Goal: Navigation & Orientation: Find specific page/section

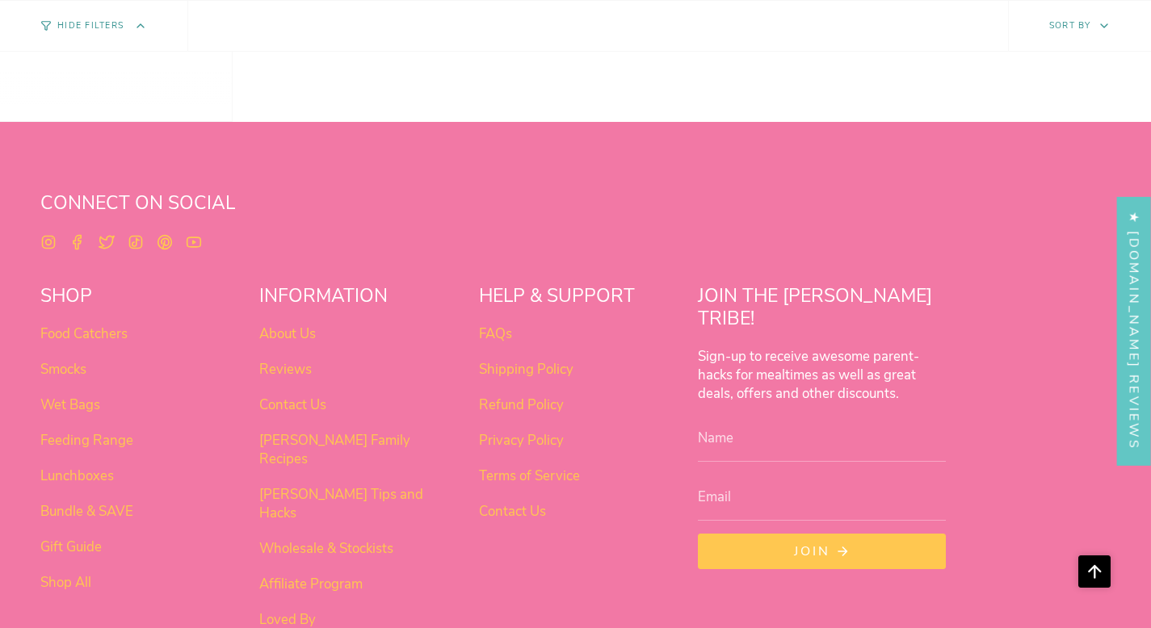
scroll to position [1268, 0]
